Goal: Task Accomplishment & Management: Use online tool/utility

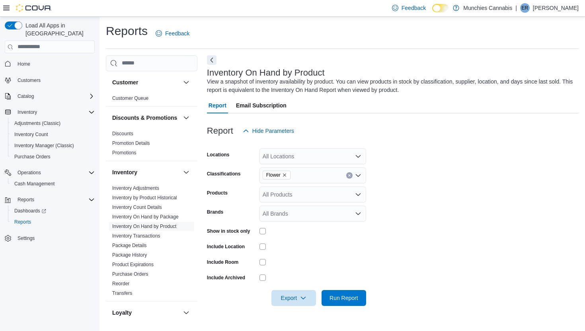
click at [349, 175] on icon "Clear input" at bounding box center [349, 175] width 2 height 2
click at [412, 167] on form "Locations All Locations Classifications All Classifications Products All Produc…" at bounding box center [393, 222] width 372 height 167
click at [332, 170] on div "All Classifications" at bounding box center [312, 175] width 107 height 16
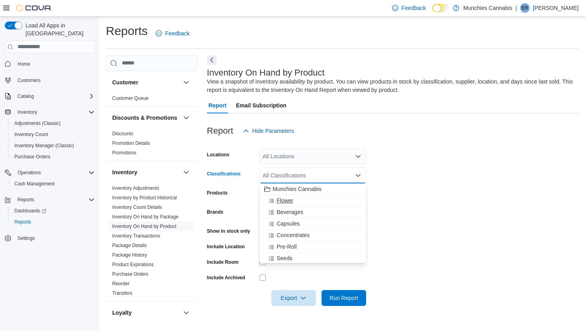
click at [278, 197] on span "Flower" at bounding box center [284, 201] width 17 height 8
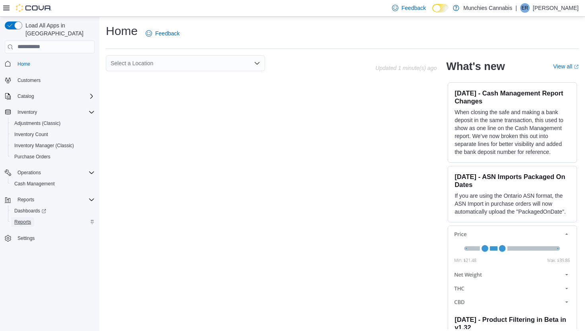
click at [19, 219] on span "Reports" at bounding box center [22, 222] width 17 height 6
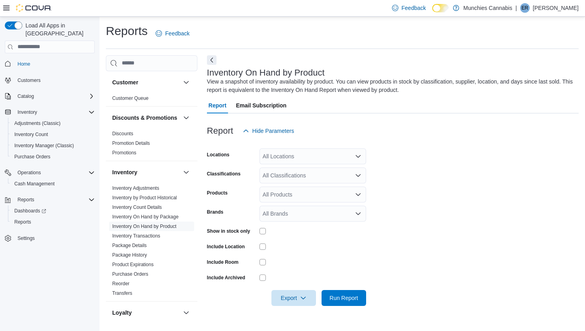
click at [308, 158] on div "All Locations" at bounding box center [312, 156] width 107 height 16
click at [311, 181] on span "[STREET_ADDRESS]" at bounding box center [303, 181] width 55 height 8
click at [309, 189] on div "All Products" at bounding box center [312, 195] width 107 height 16
click at [306, 171] on div "All Classifications" at bounding box center [312, 175] width 107 height 16
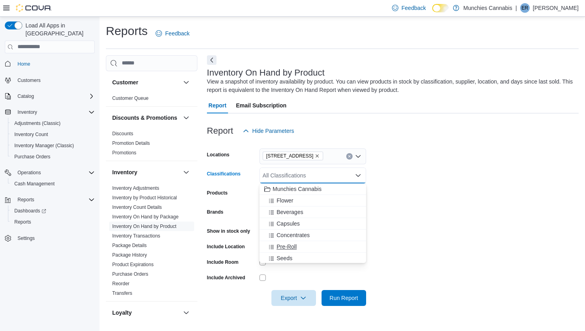
click at [298, 243] on div "Pre-Roll" at bounding box center [312, 247] width 97 height 8
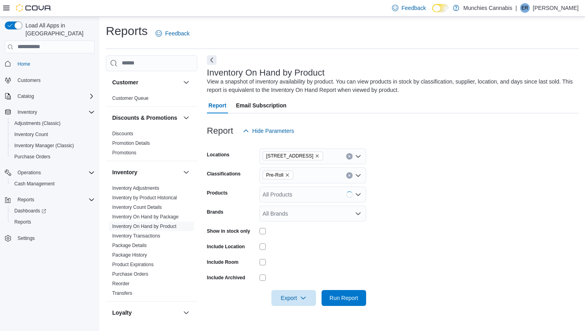
click at [419, 149] on form "Locations [STREET_ADDRESS] Classifications Pre-Roll Products All Products Brand…" at bounding box center [393, 222] width 372 height 167
click at [303, 305] on span "Export" at bounding box center [293, 298] width 35 height 16
click at [307, 265] on span "Export to Csv" at bounding box center [294, 265] width 36 height 6
click at [313, 39] on div "Reports Feedback" at bounding box center [342, 33] width 473 height 21
